Goal: Task Accomplishment & Management: Manage account settings

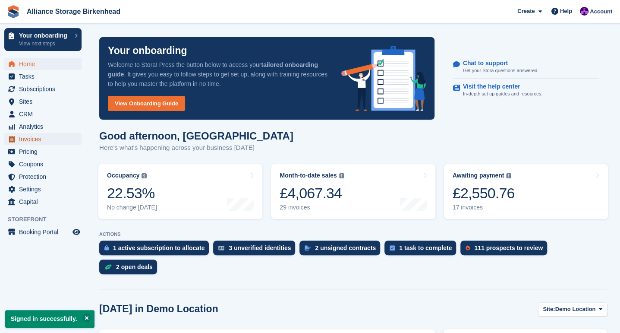
click at [40, 143] on span "Invoices" at bounding box center [45, 139] width 52 height 12
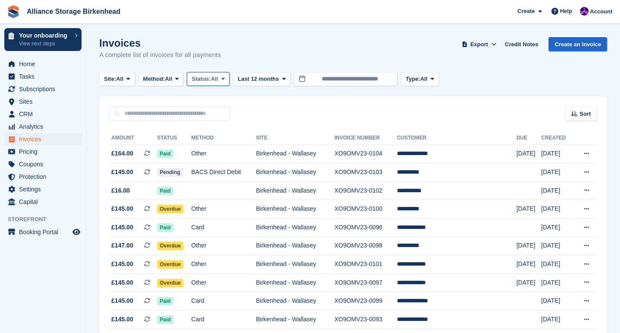
click at [225, 84] on button "Status: All" at bounding box center [208, 79] width 42 height 14
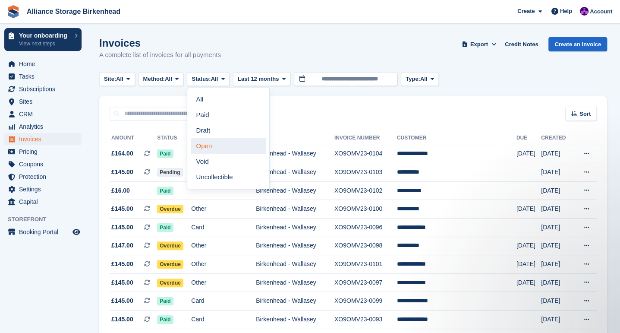
click at [214, 148] on link "Open" at bounding box center [228, 146] width 75 height 16
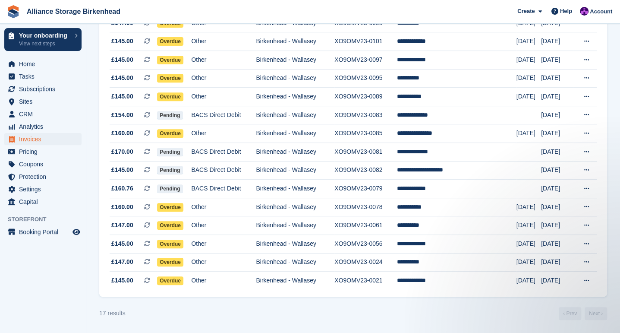
scroll to position [169, 0]
click at [320, 211] on td "Birkenhead - Wallasey" at bounding box center [295, 207] width 79 height 19
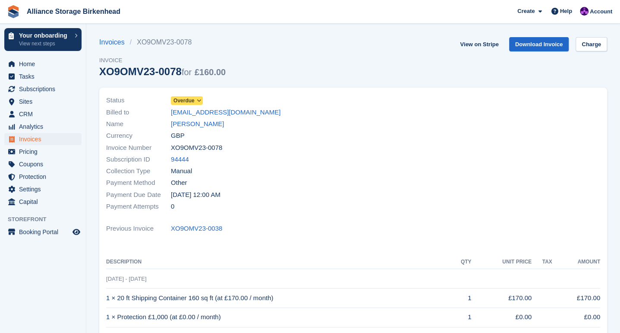
click at [198, 95] on link "Overdue" at bounding box center [187, 100] width 32 height 10
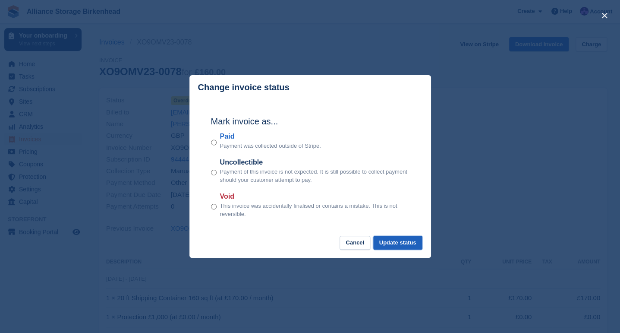
click at [401, 245] on button "Update status" at bounding box center [397, 243] width 49 height 14
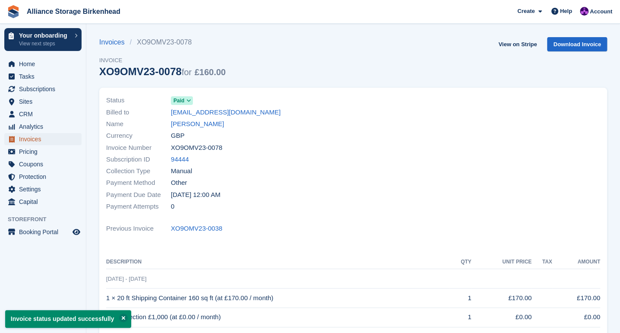
click at [39, 139] on span "Invoices" at bounding box center [45, 139] width 52 height 12
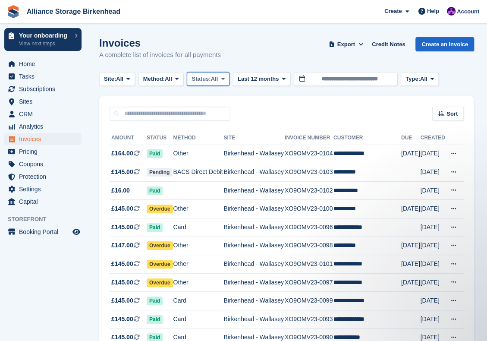
click at [203, 79] on span "Status:" at bounding box center [201, 79] width 19 height 9
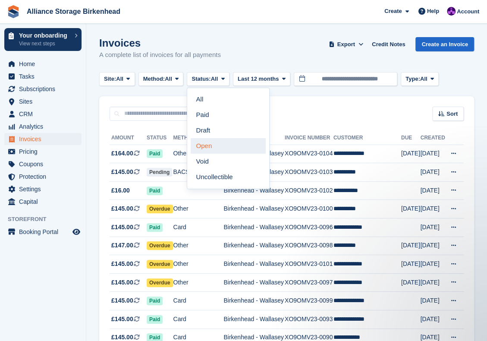
click at [226, 148] on link "Open" at bounding box center [228, 146] width 75 height 16
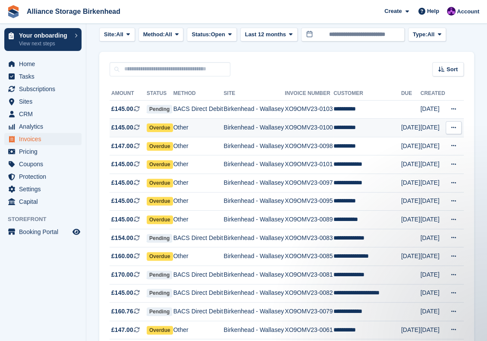
click at [233, 127] on td "Birkenhead - Wallasey" at bounding box center [253, 128] width 61 height 19
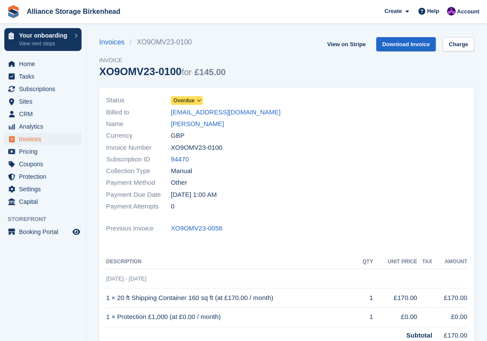
click at [195, 104] on span at bounding box center [198, 100] width 7 height 7
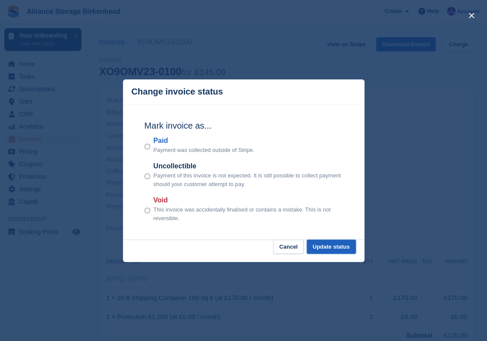
click at [328, 252] on button "Update status" at bounding box center [331, 246] width 49 height 14
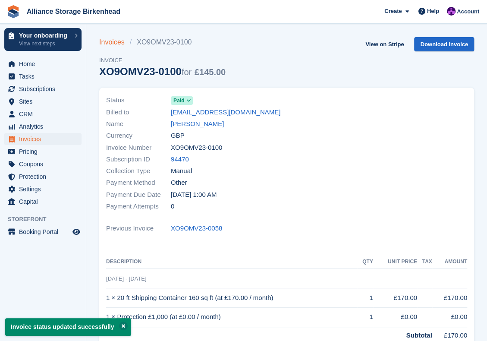
click at [107, 44] on link "Invoices" at bounding box center [114, 42] width 31 height 10
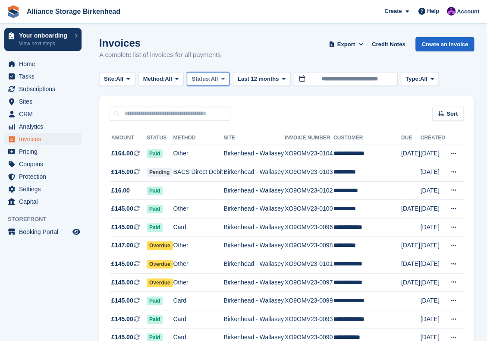
click at [208, 84] on button "Status: All" at bounding box center [208, 79] width 42 height 14
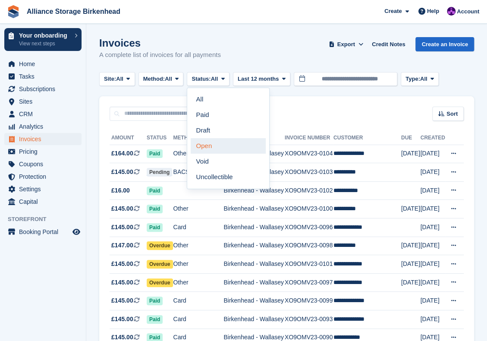
click at [226, 148] on link "Open" at bounding box center [228, 146] width 75 height 16
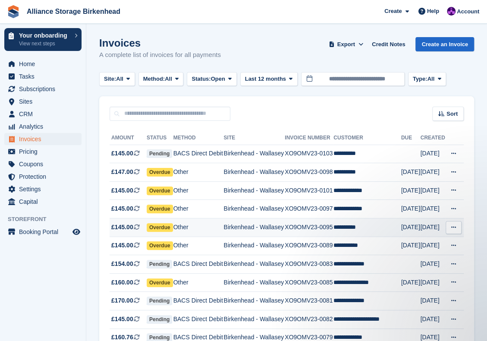
click at [264, 230] on td "Birkenhead - Wallasey" at bounding box center [253, 227] width 61 height 19
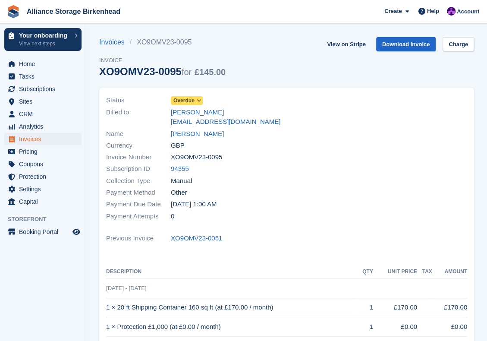
click at [187, 101] on span "Overdue" at bounding box center [183, 101] width 21 height 8
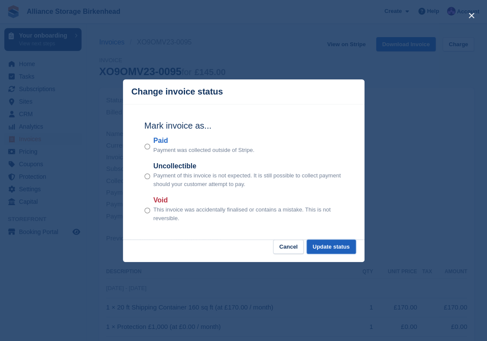
click at [319, 246] on button "Update status" at bounding box center [331, 246] width 49 height 14
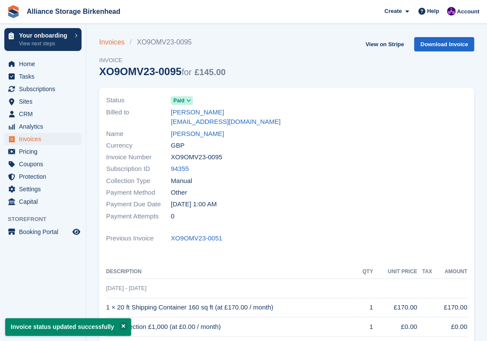
click at [105, 44] on link "Invoices" at bounding box center [114, 42] width 31 height 10
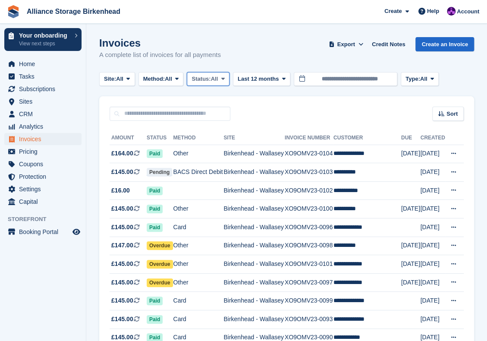
click at [201, 82] on span "Status:" at bounding box center [201, 79] width 19 height 9
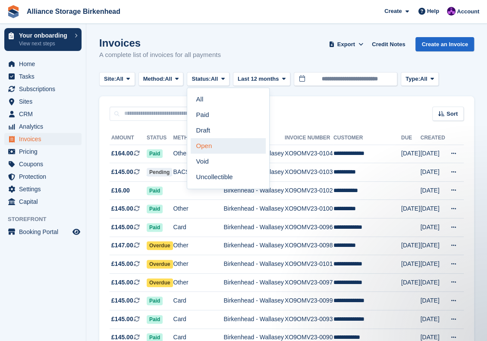
click at [233, 146] on link "Open" at bounding box center [228, 146] width 75 height 16
